Goal: Check status

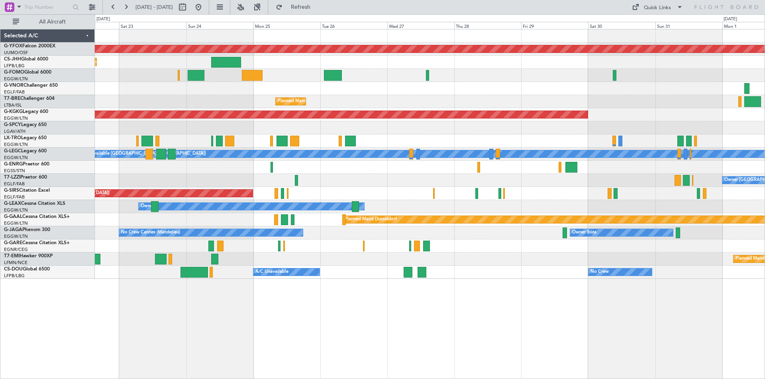
click at [246, 141] on div "Planned Maint London (Luton)" at bounding box center [429, 141] width 669 height 13
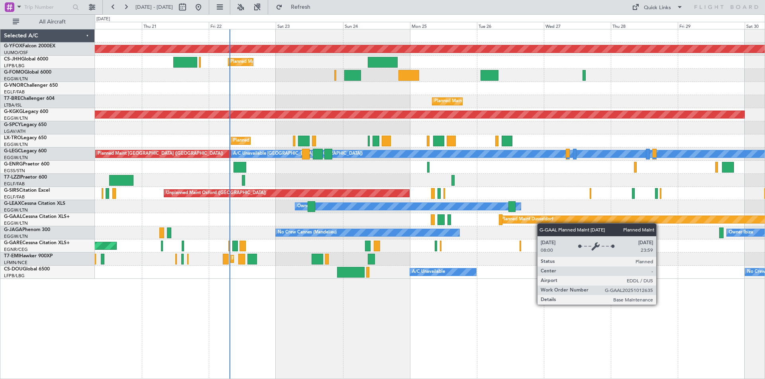
click at [541, 223] on div "Planned Maint Dusseldorf" at bounding box center [429, 219] width 669 height 13
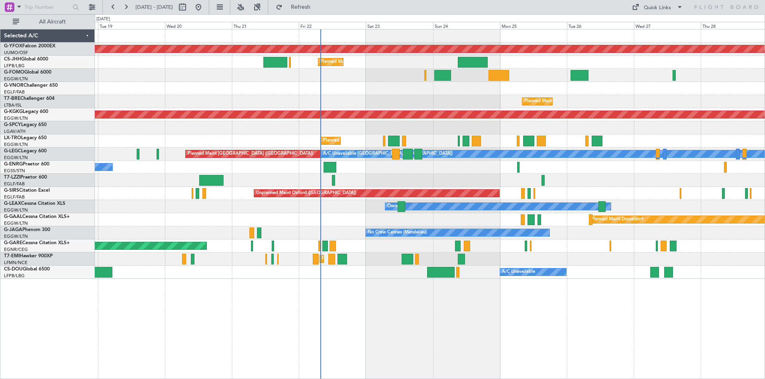
click at [437, 225] on div "AOG Maint Ostafyevo Planned Maint London (Luton) Planned Maint Windsor Locks (B…" at bounding box center [429, 154] width 669 height 250
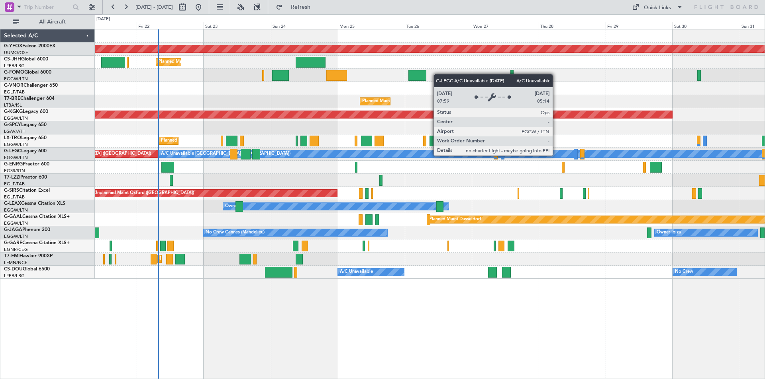
click at [405, 159] on div "A/C Unavailable London (Luton) Planned Maint London (Luton)" at bounding box center [429, 154] width 669 height 13
